Goal: Task Accomplishment & Management: Use online tool/utility

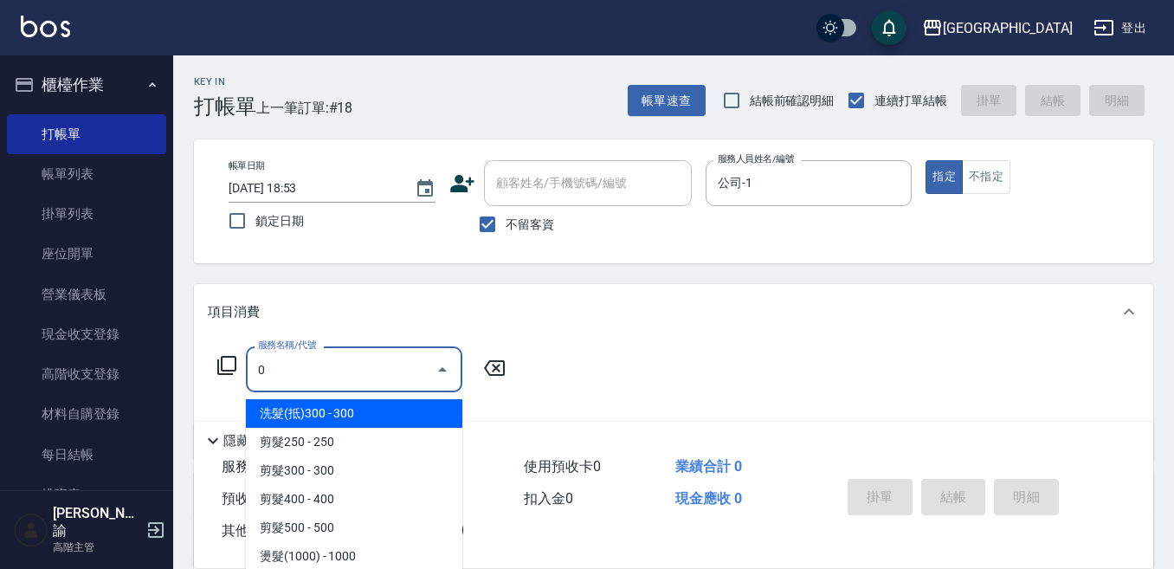
scroll to position [87, 0]
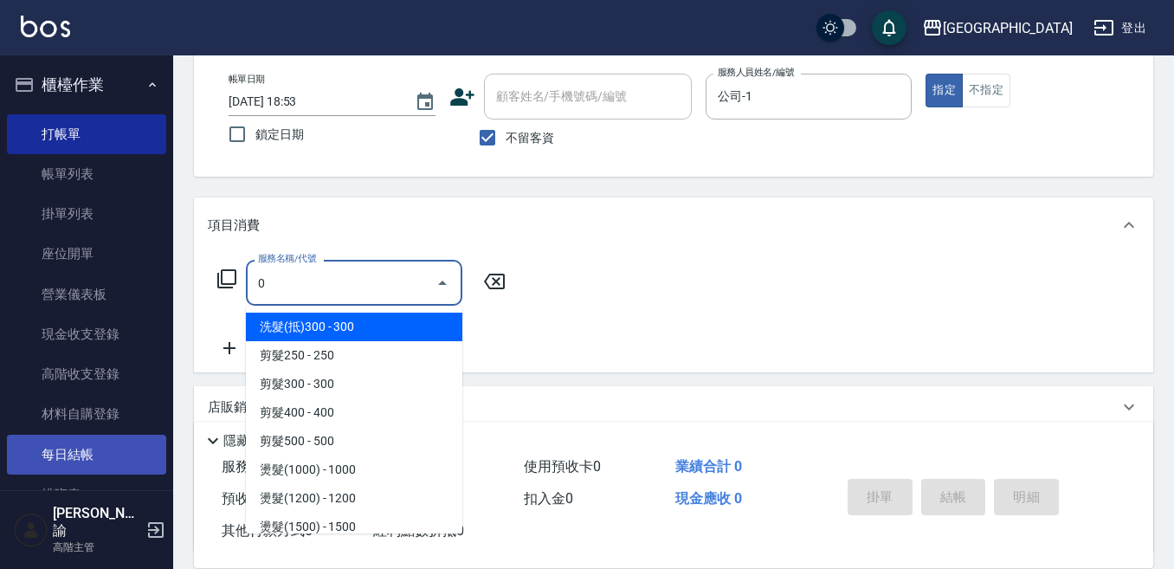
type input "0"
drag, startPoint x: 93, startPoint y: 452, endPoint x: 88, endPoint y: 444, distance: 9.4
click at [91, 450] on link "每日結帳" at bounding box center [86, 455] width 159 height 40
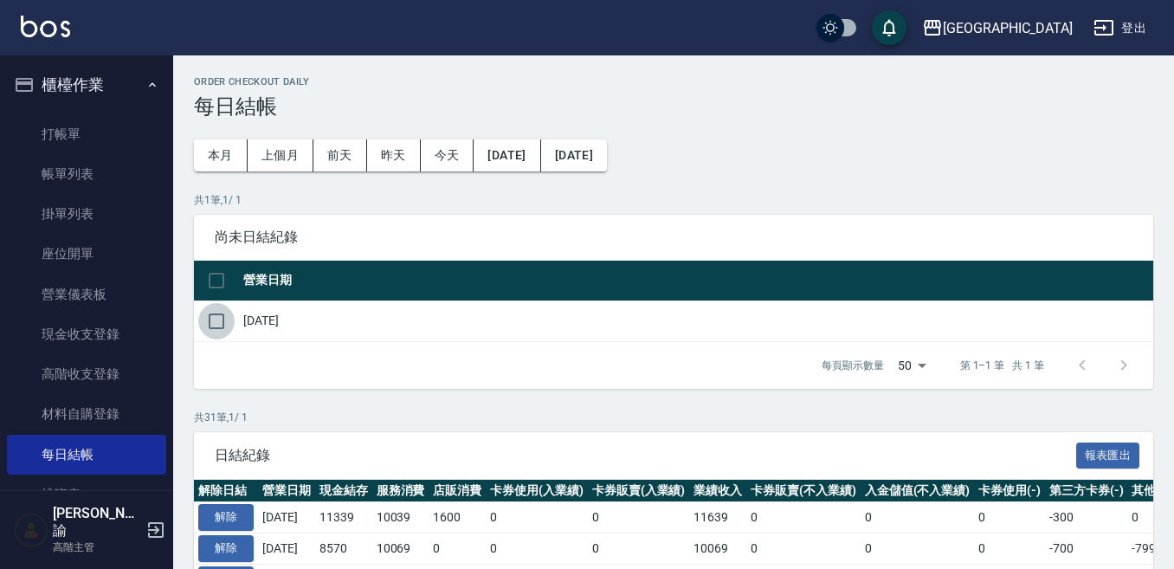
drag, startPoint x: 211, startPoint y: 318, endPoint x: 300, endPoint y: 332, distance: 90.4
click at [211, 319] on input "checkbox" at bounding box center [216, 321] width 36 height 36
checkbox input "true"
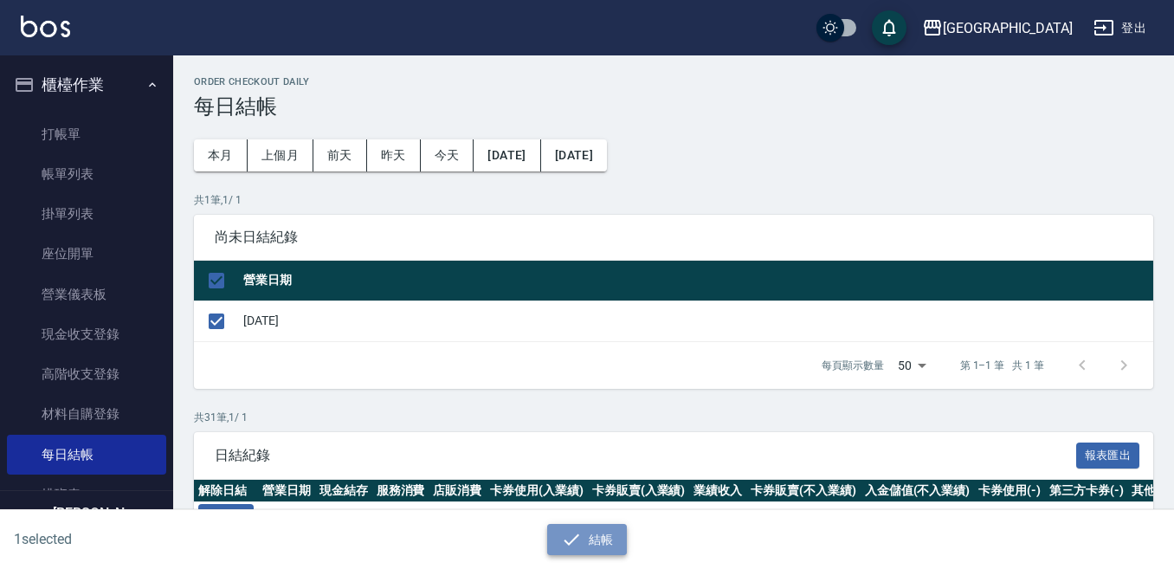
click at [566, 540] on icon "button" at bounding box center [571, 539] width 21 height 21
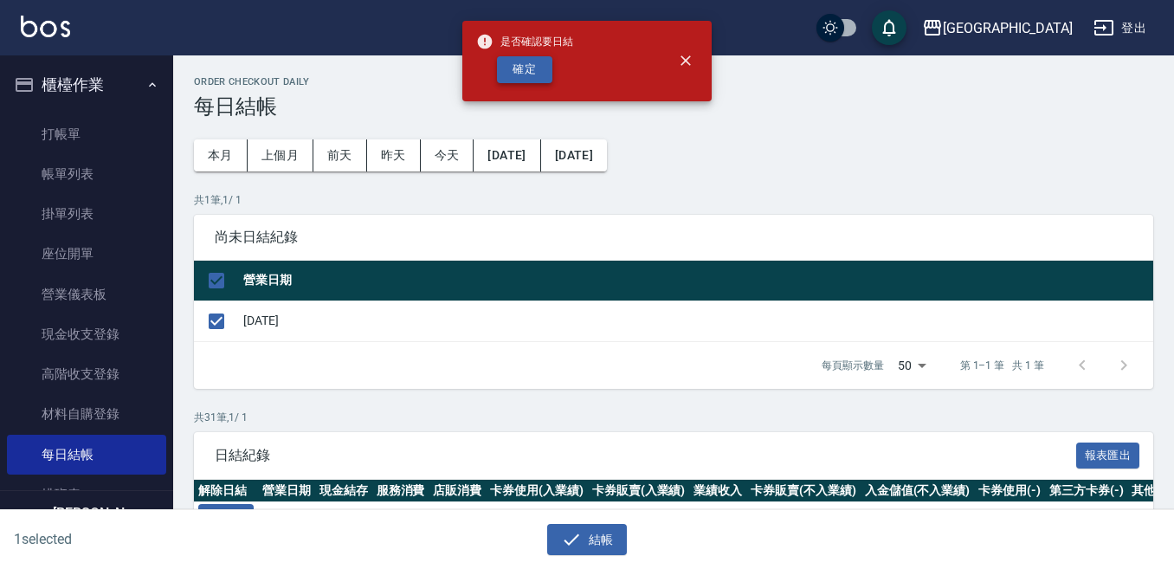
click at [524, 61] on button "確定" at bounding box center [524, 69] width 55 height 27
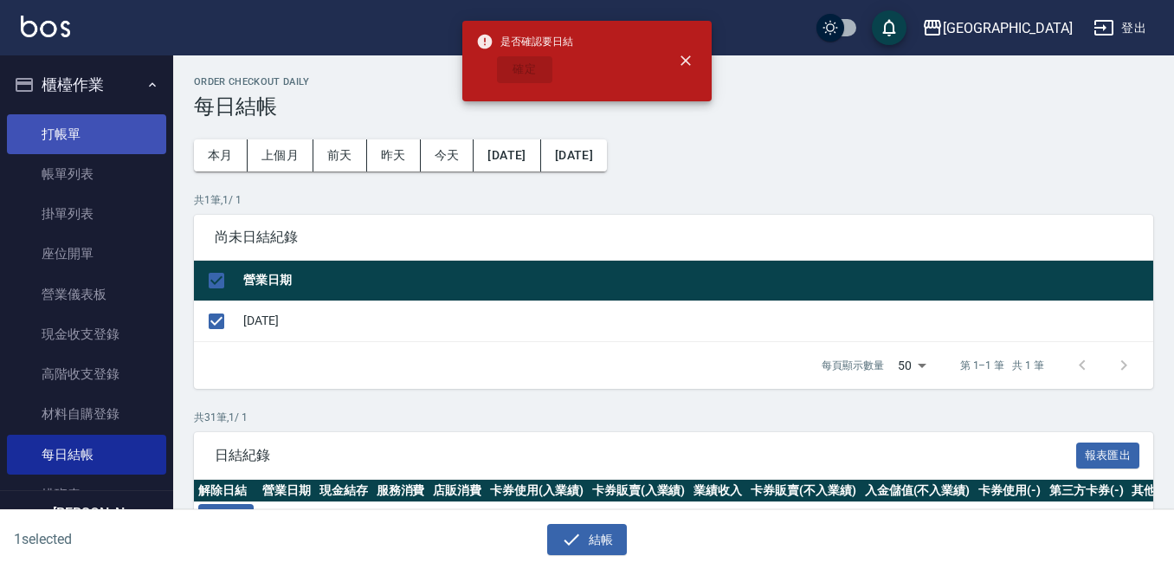
checkbox input "false"
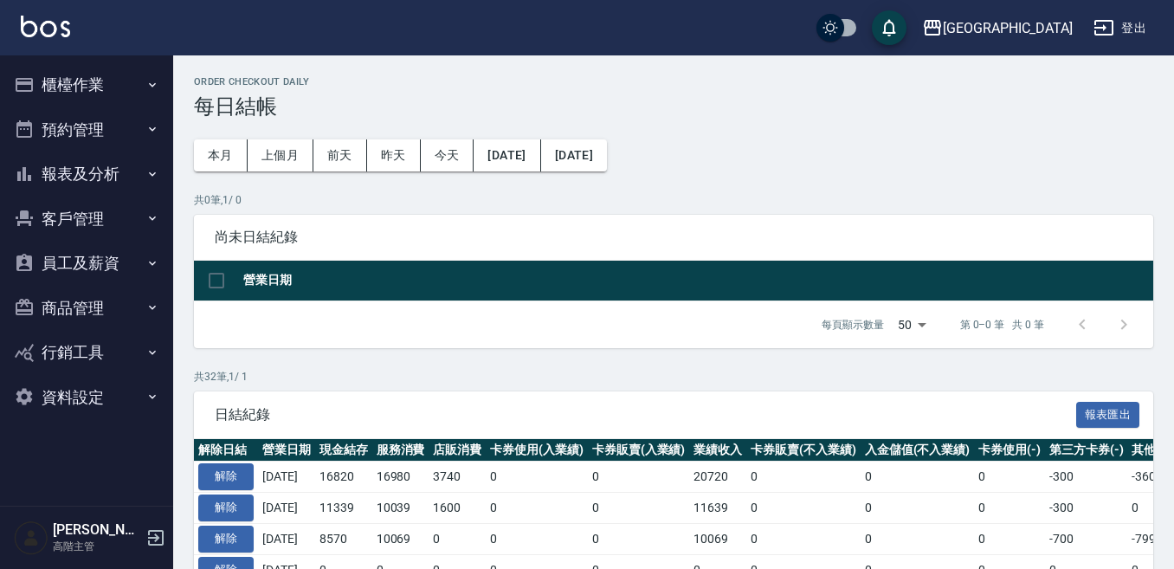
click at [96, 169] on button "報表及分析" at bounding box center [86, 173] width 159 height 45
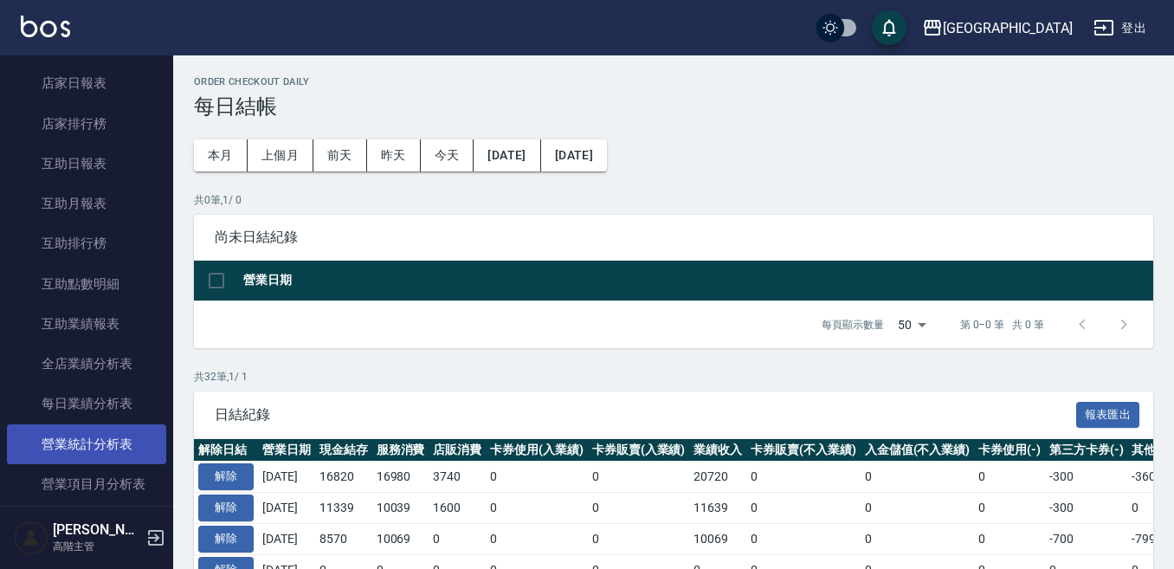
scroll to position [346, 0]
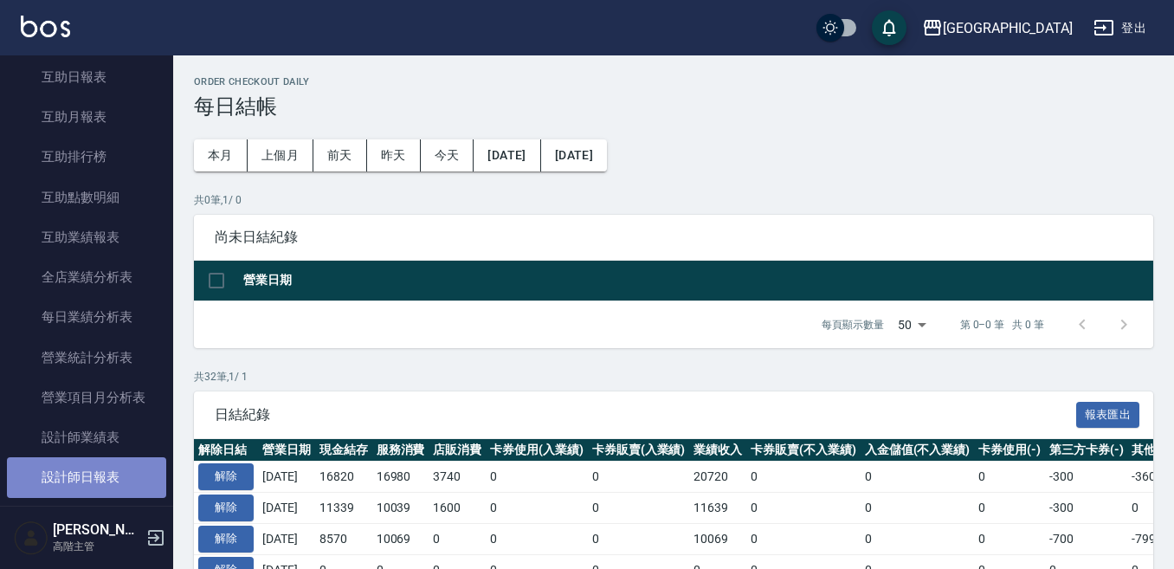
click at [127, 466] on link "設計師日報表" at bounding box center [86, 477] width 159 height 40
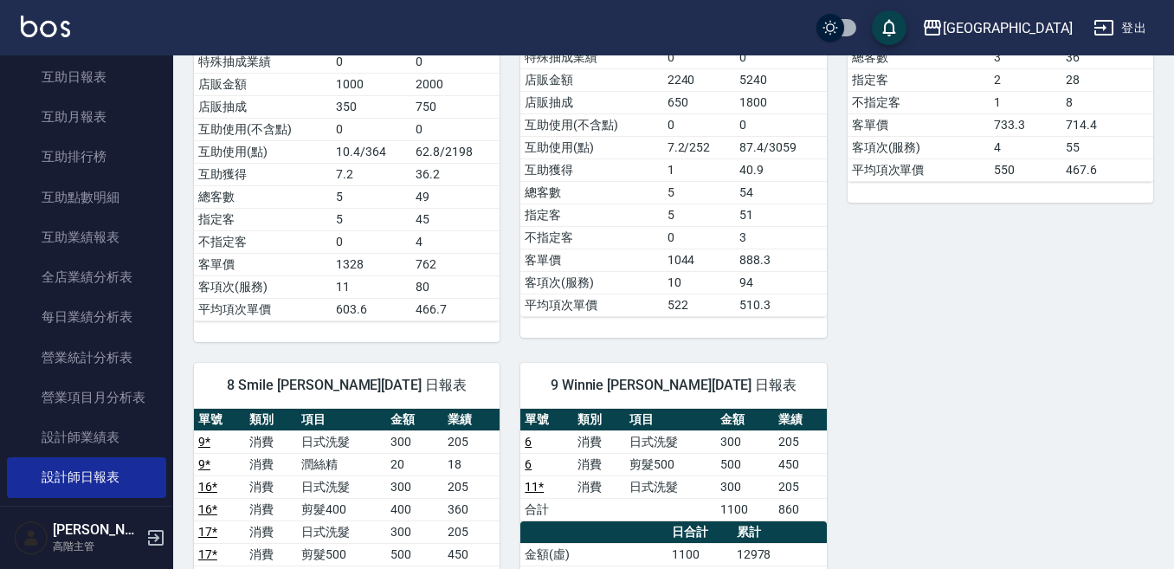
scroll to position [433, 0]
